Goal: Information Seeking & Learning: Learn about a topic

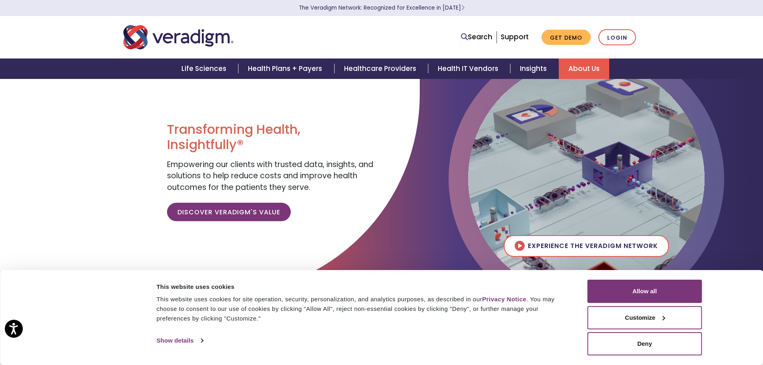
click at [574, 68] on link "About Us" at bounding box center [584, 68] width 50 height 20
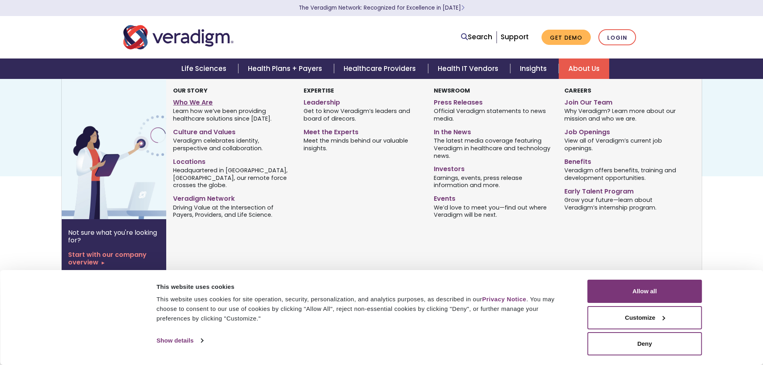
click at [201, 97] on link "Who We Are" at bounding box center [232, 101] width 118 height 12
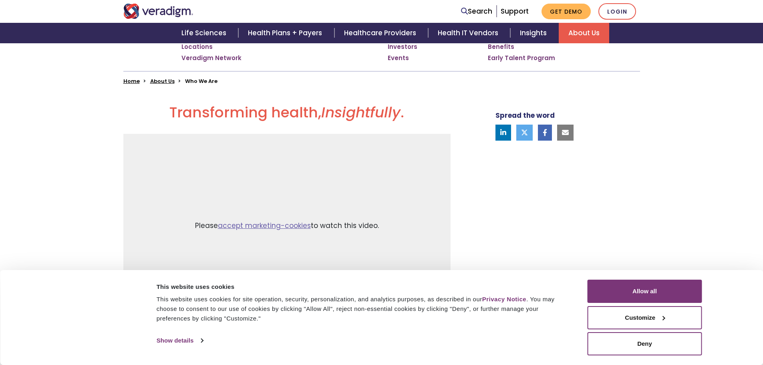
scroll to position [280, 0]
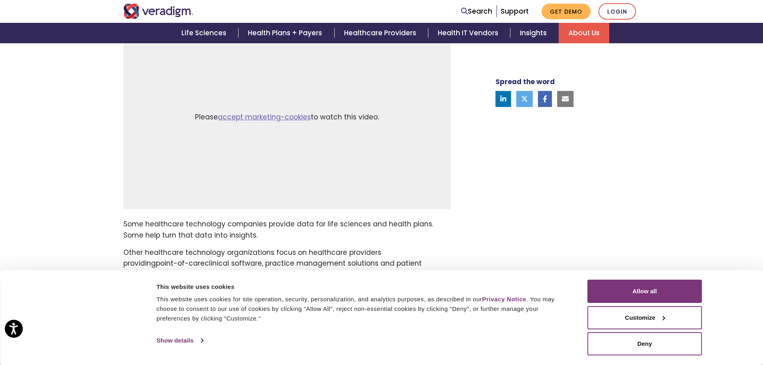
click at [672, 357] on div "Consent Details [#IABV2SETTINGS#] About This website uses cookies This website …" at bounding box center [381, 317] width 763 height 95
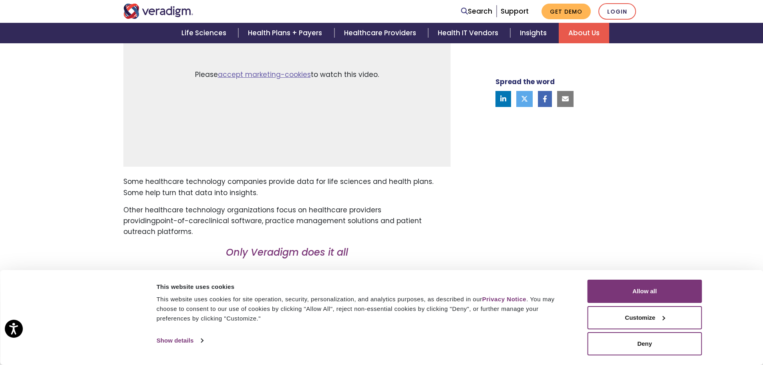
scroll to position [361, 0]
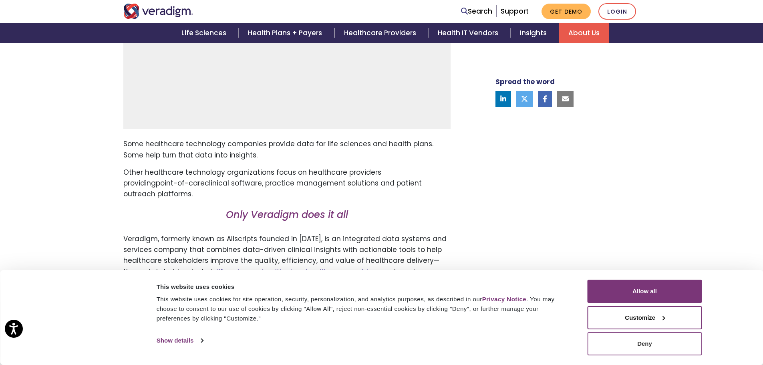
click at [646, 346] on button "Deny" at bounding box center [645, 343] width 115 height 23
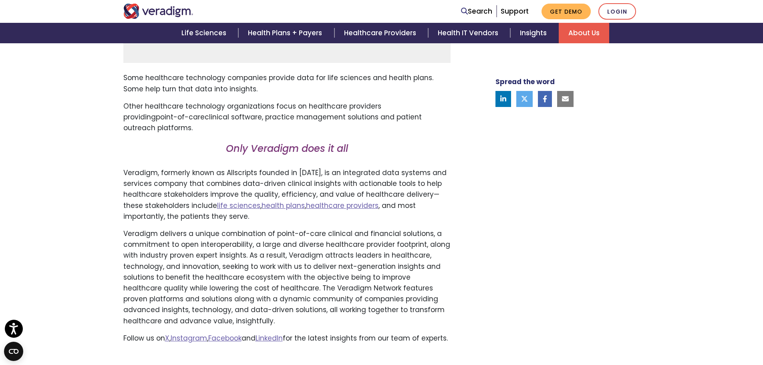
scroll to position [441, 0]
